Goal: Information Seeking & Learning: Stay updated

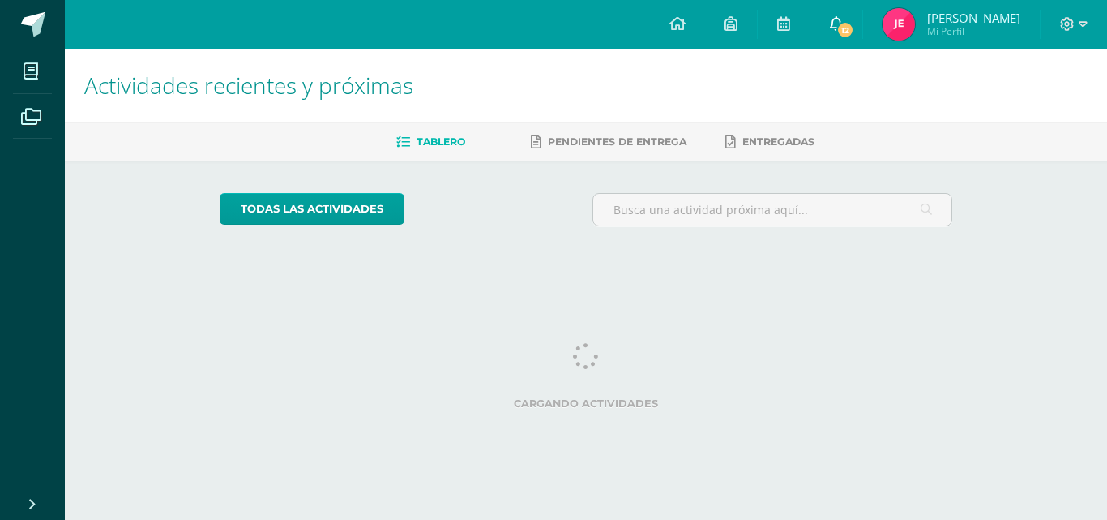
click at [843, 23] on icon at bounding box center [836, 23] width 13 height 15
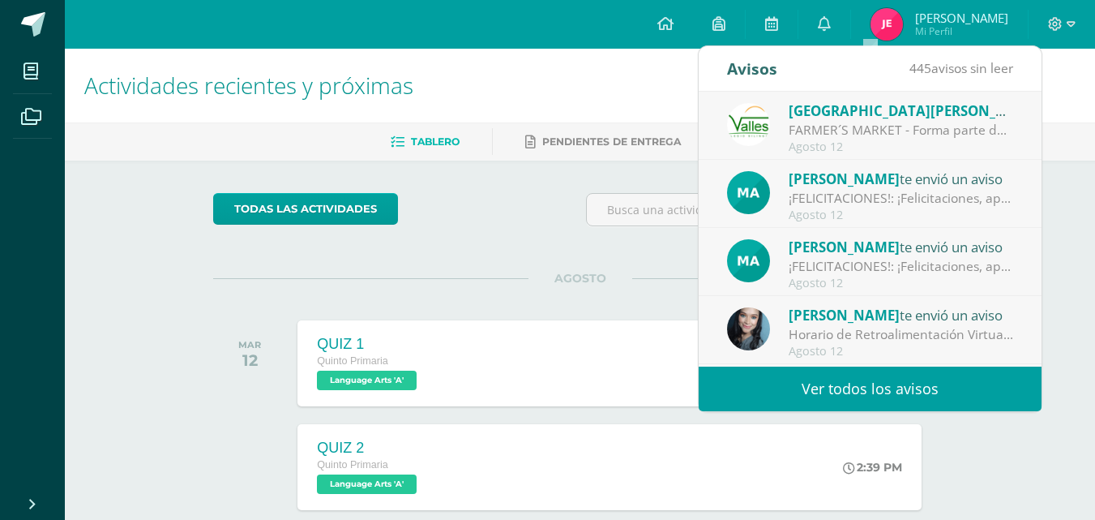
click at [779, 205] on div "[PERSON_NAME] envió un aviso ¡FELICITACIONES!: ¡Felicitaciones, aprobaste tu ev…" at bounding box center [870, 195] width 286 height 54
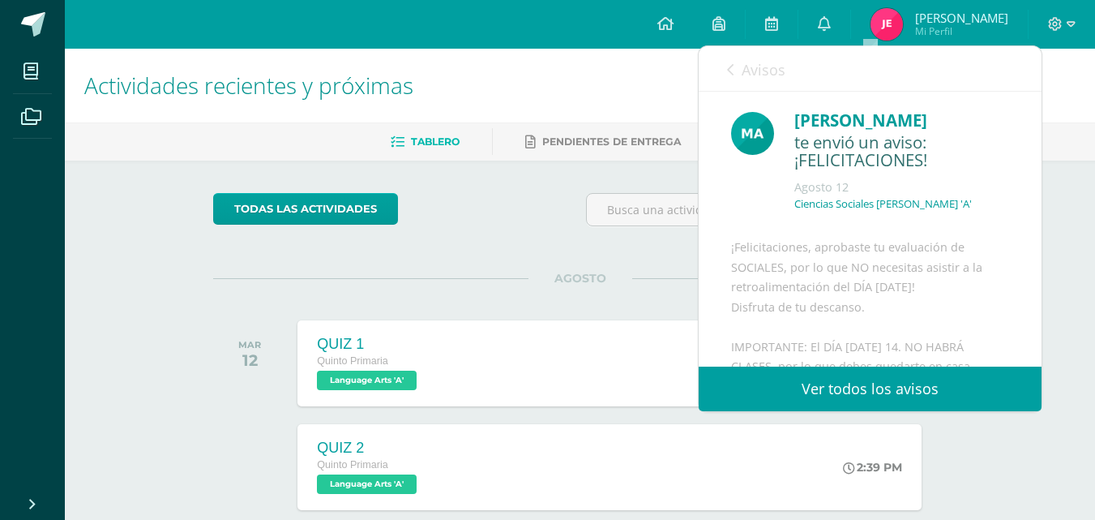
click at [766, 80] on link "Avisos" at bounding box center [756, 69] width 58 height 46
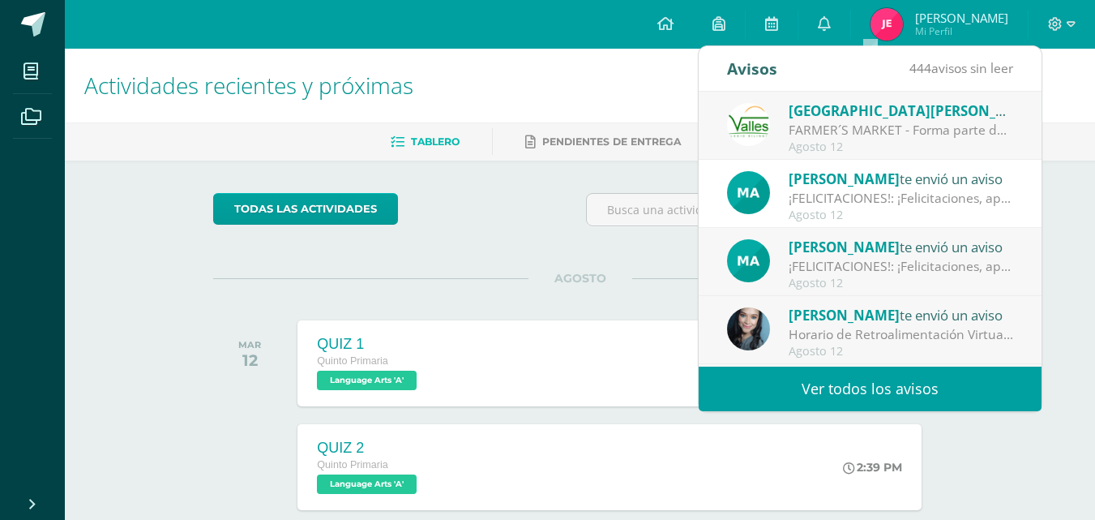
click at [939, 250] on div "[PERSON_NAME] envió un aviso" at bounding box center [901, 246] width 225 height 21
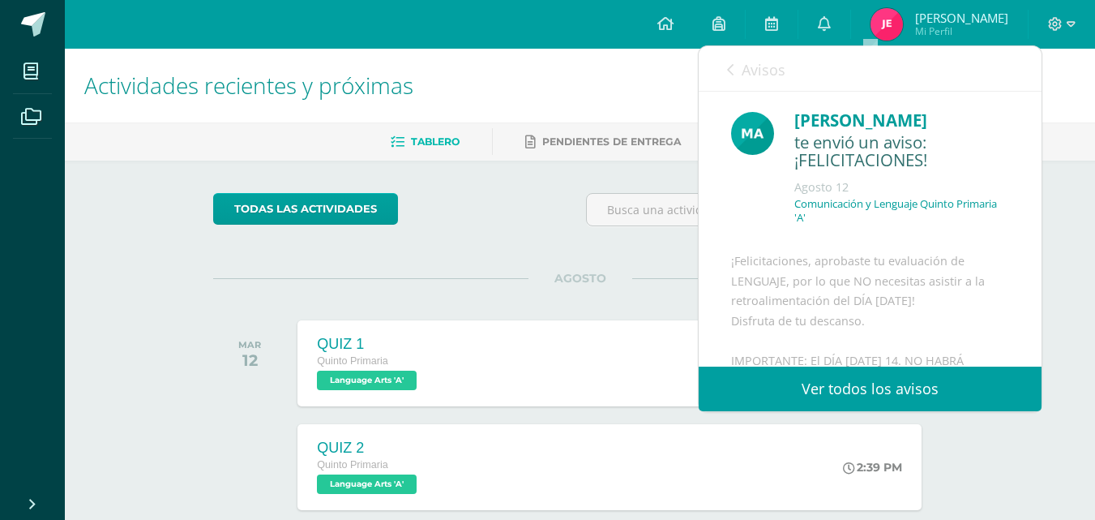
click at [769, 74] on span "Avisos" at bounding box center [764, 69] width 44 height 19
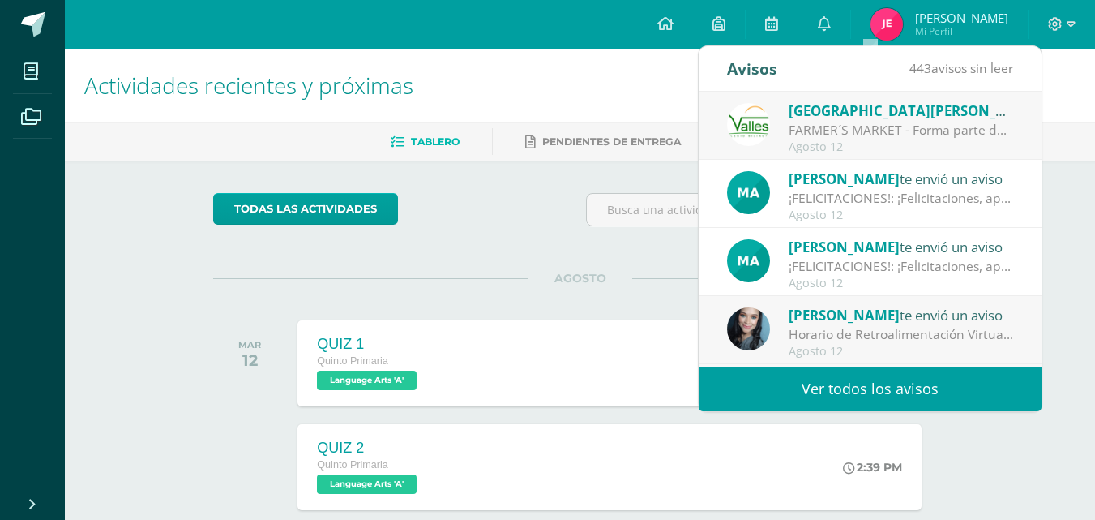
drag, startPoint x: 868, startPoint y: 151, endPoint x: 861, endPoint y: 135, distance: 17.0
click at [869, 151] on div "Agosto 12" at bounding box center [901, 147] width 225 height 14
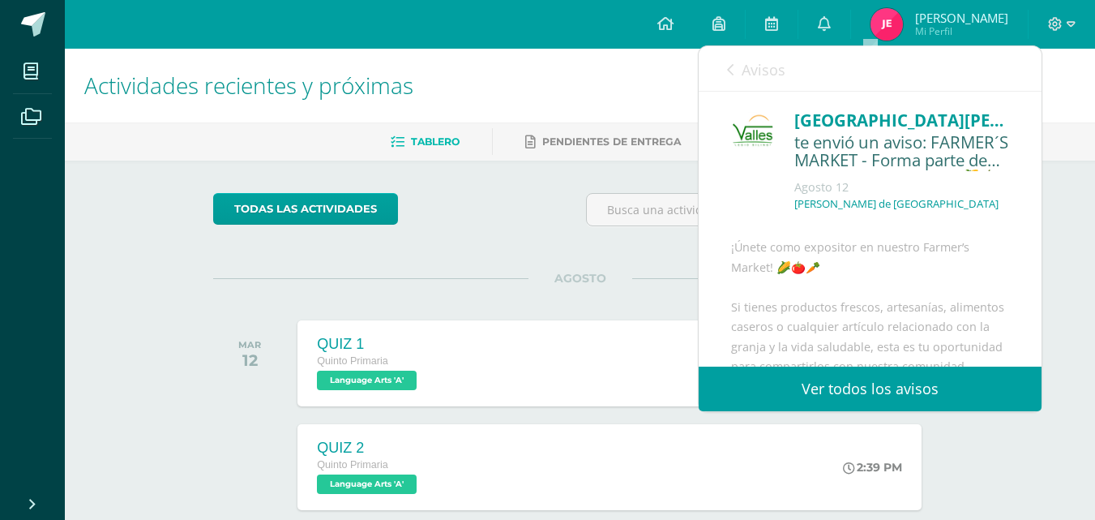
click at [851, 117] on div "[GEOGRAPHIC_DATA][PERSON_NAME] te envió un aviso: FARMER´S MARKET - Forma parte…" at bounding box center [870, 167] width 278 height 118
click at [760, 67] on span "Avisos" at bounding box center [764, 69] width 44 height 19
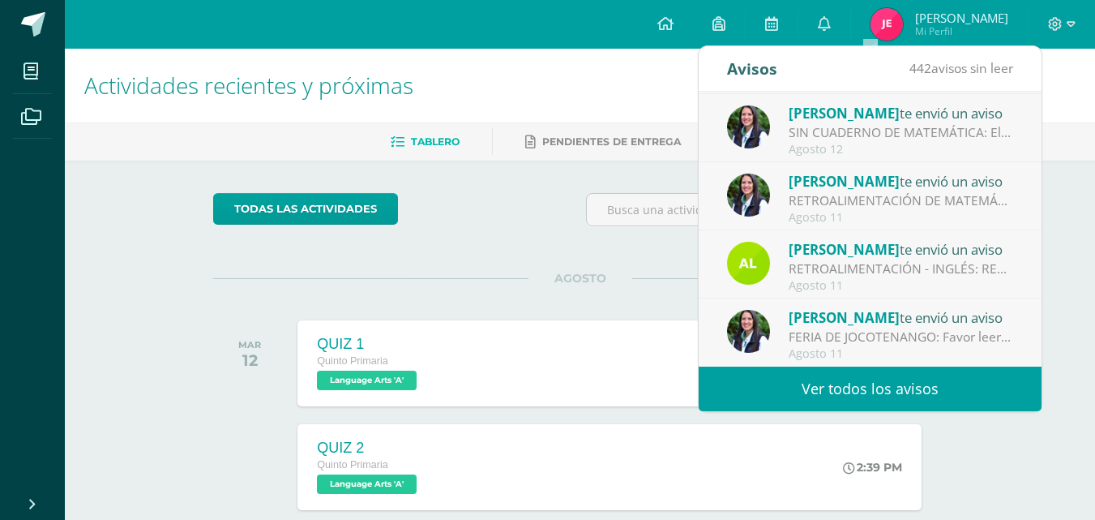
scroll to position [189, 0]
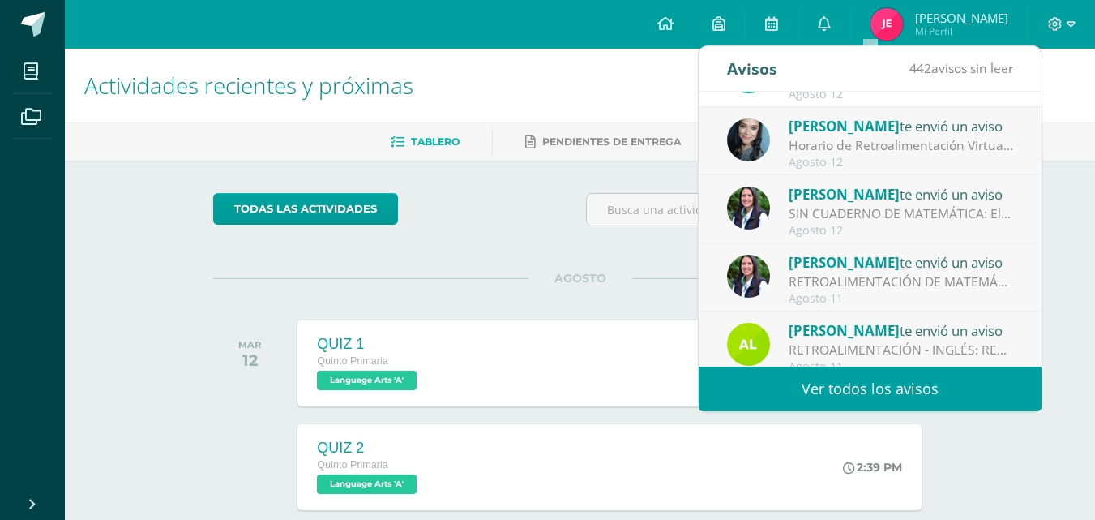
click at [921, 281] on div "RETROALIMENTACIÓN DE MATEMÁTICA: Estimado [PERSON_NAME], por este medio te info…" at bounding box center [901, 281] width 225 height 19
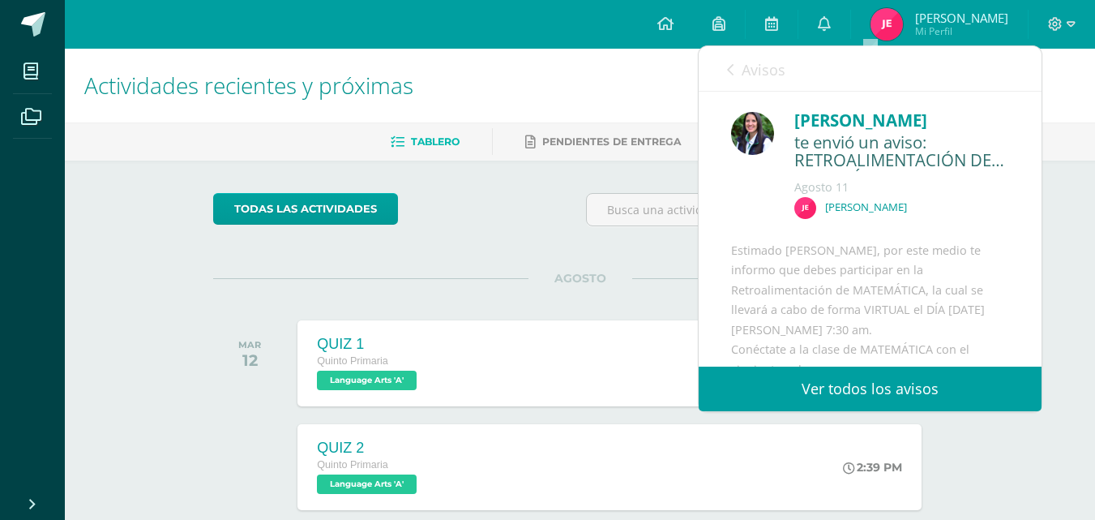
scroll to position [162, 0]
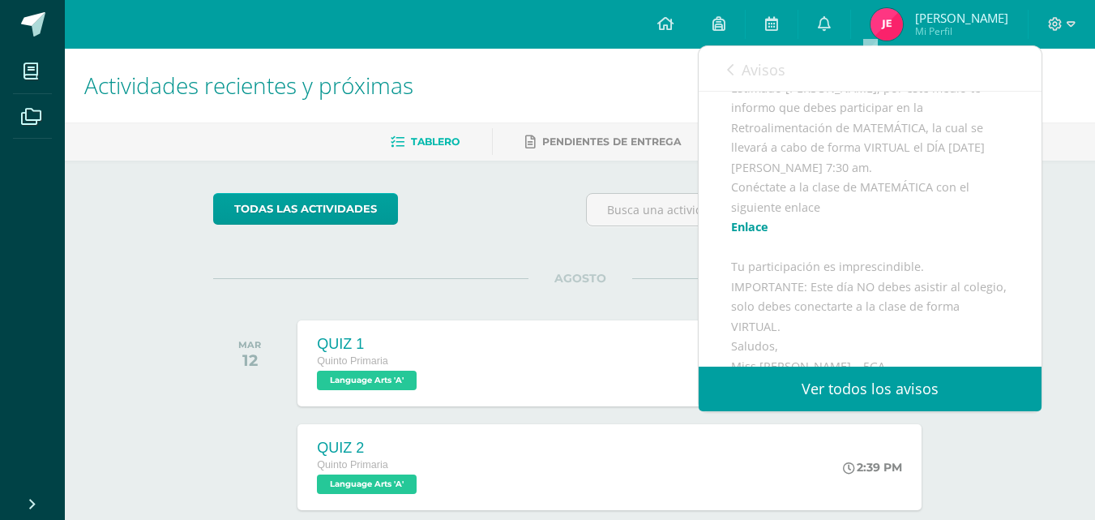
click at [763, 58] on link "Avisos" at bounding box center [756, 69] width 58 height 46
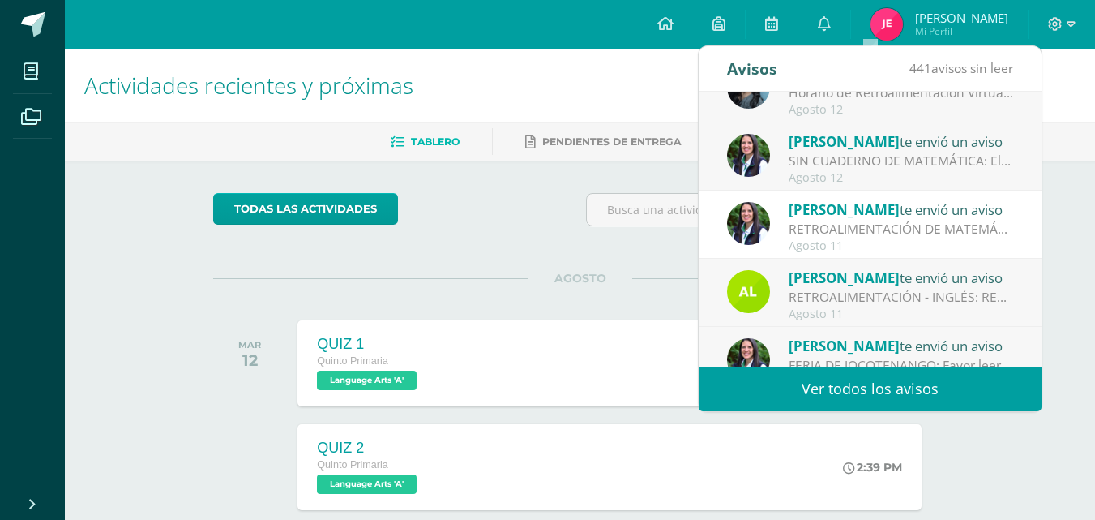
scroll to position [270, 0]
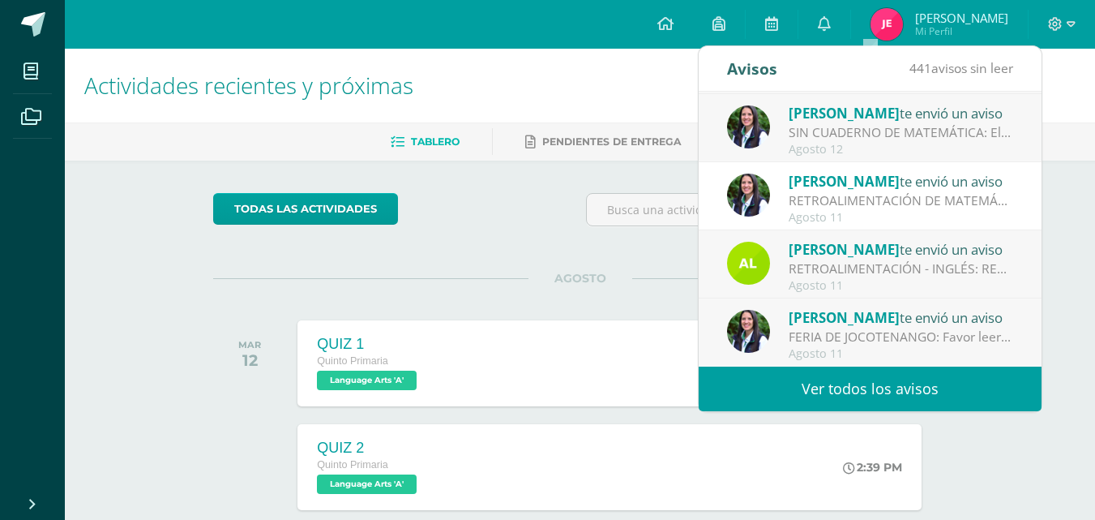
click at [883, 257] on span "[PERSON_NAME]" at bounding box center [844, 249] width 111 height 19
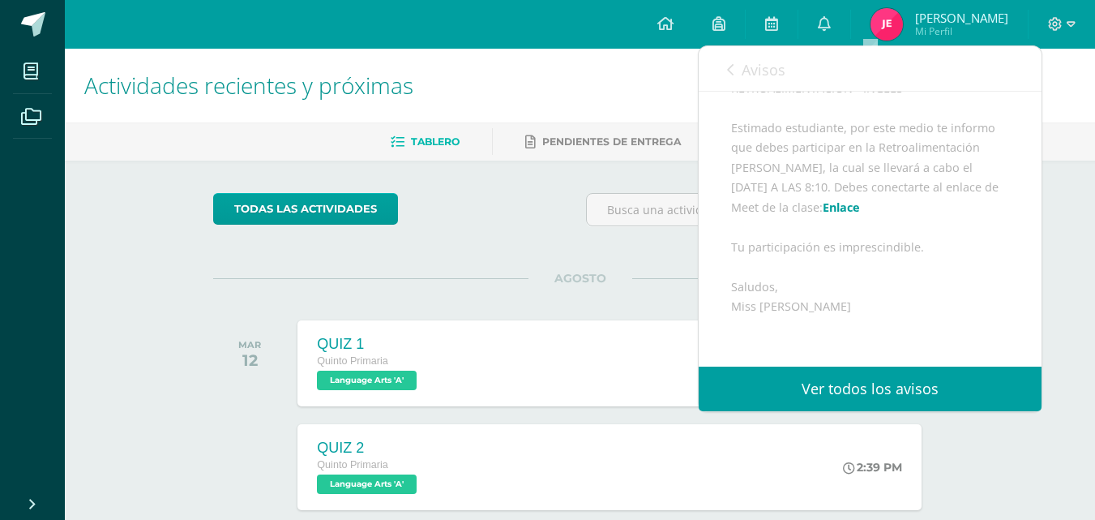
click at [769, 80] on link "Avisos" at bounding box center [756, 69] width 58 height 46
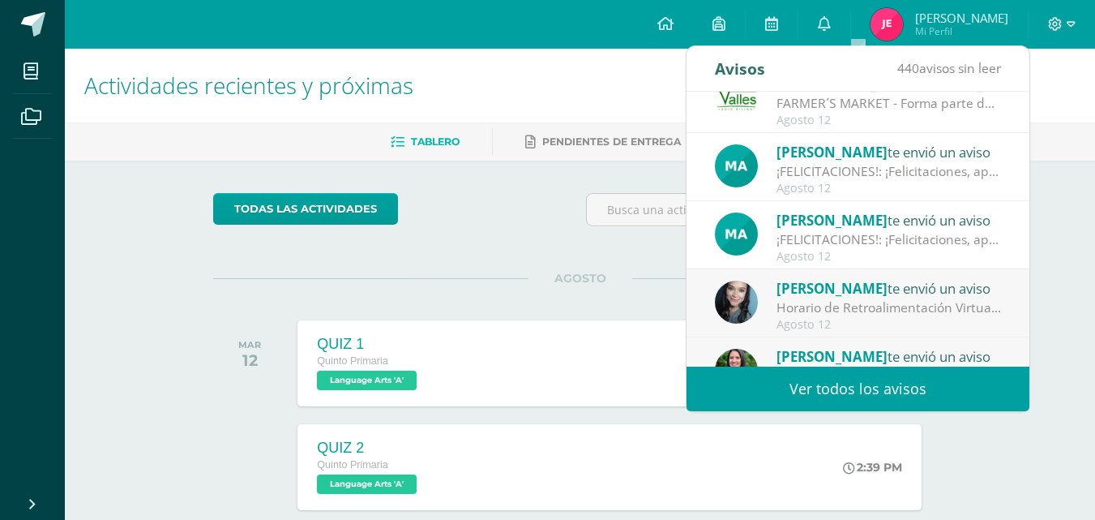
scroll to position [0, 0]
